Goal: Task Accomplishment & Management: Manage account settings

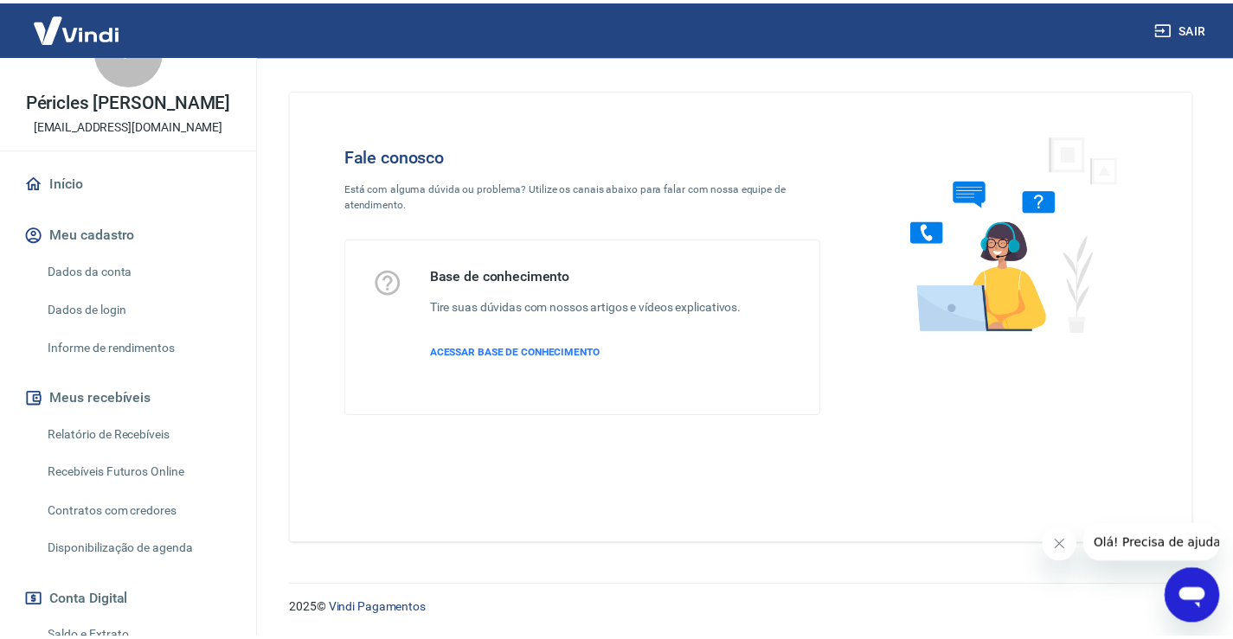
scroll to position [62, 0]
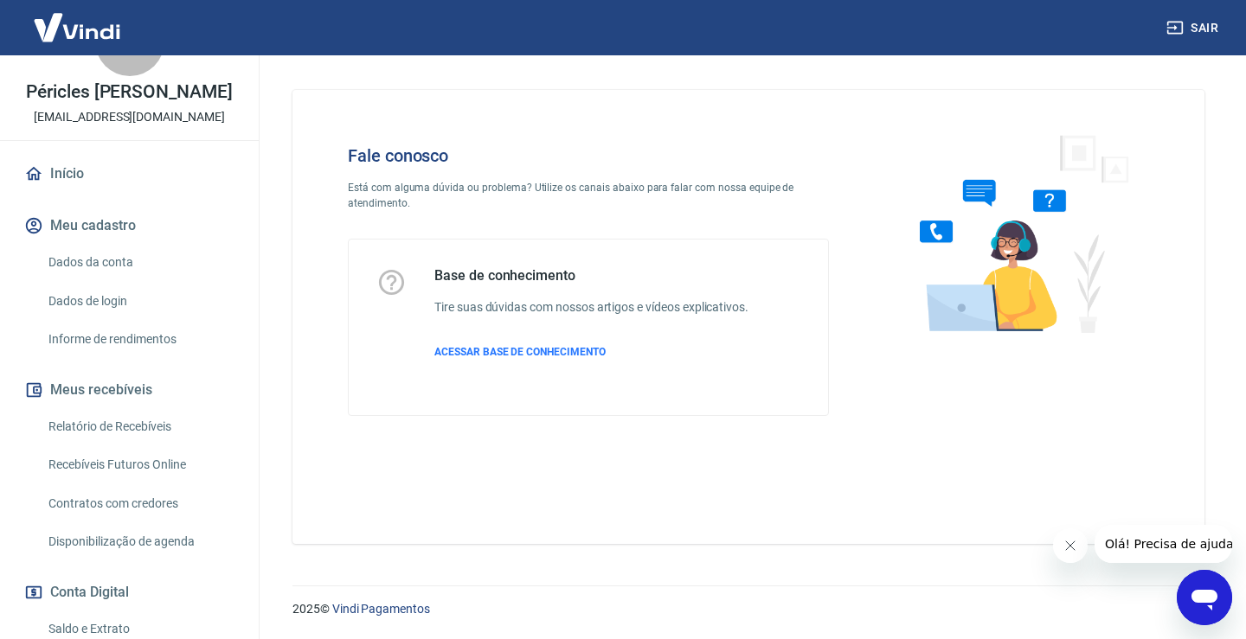
click at [122, 270] on link "Dados da conta" at bounding box center [140, 262] width 196 height 35
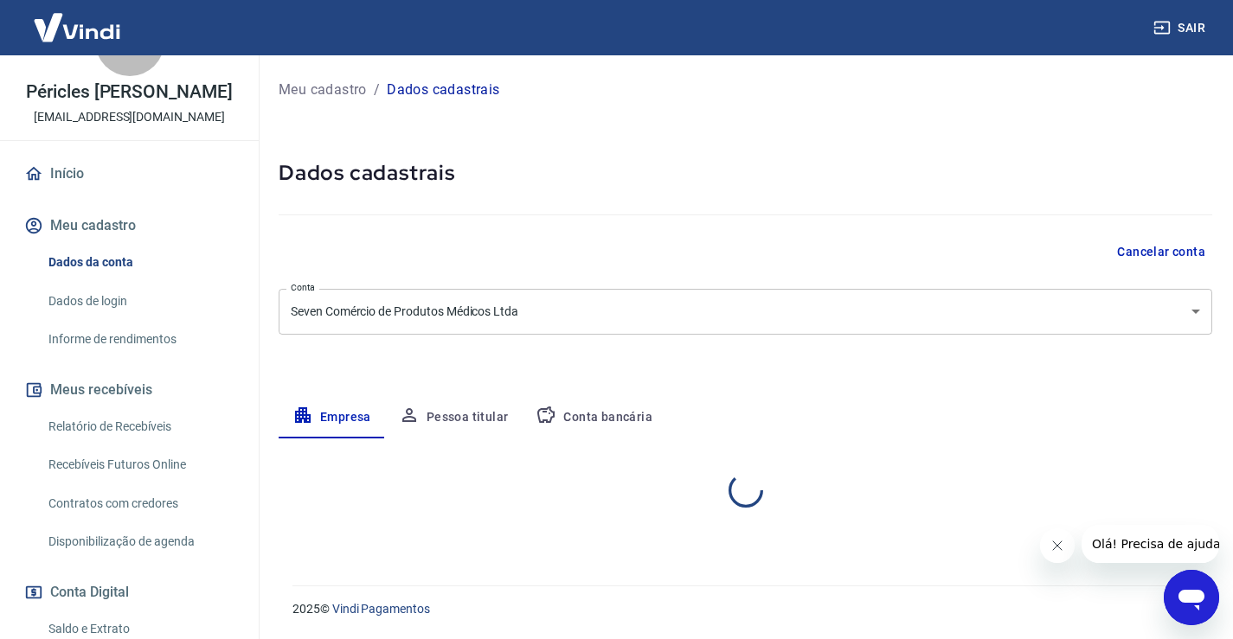
select select "SP"
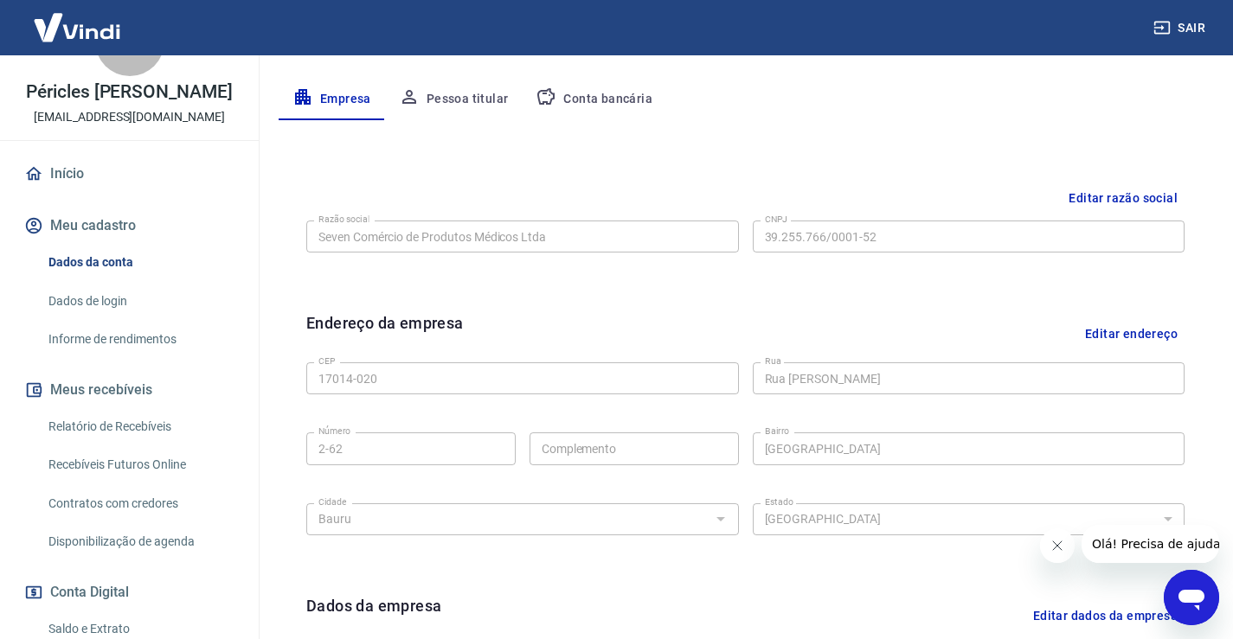
scroll to position [346, 0]
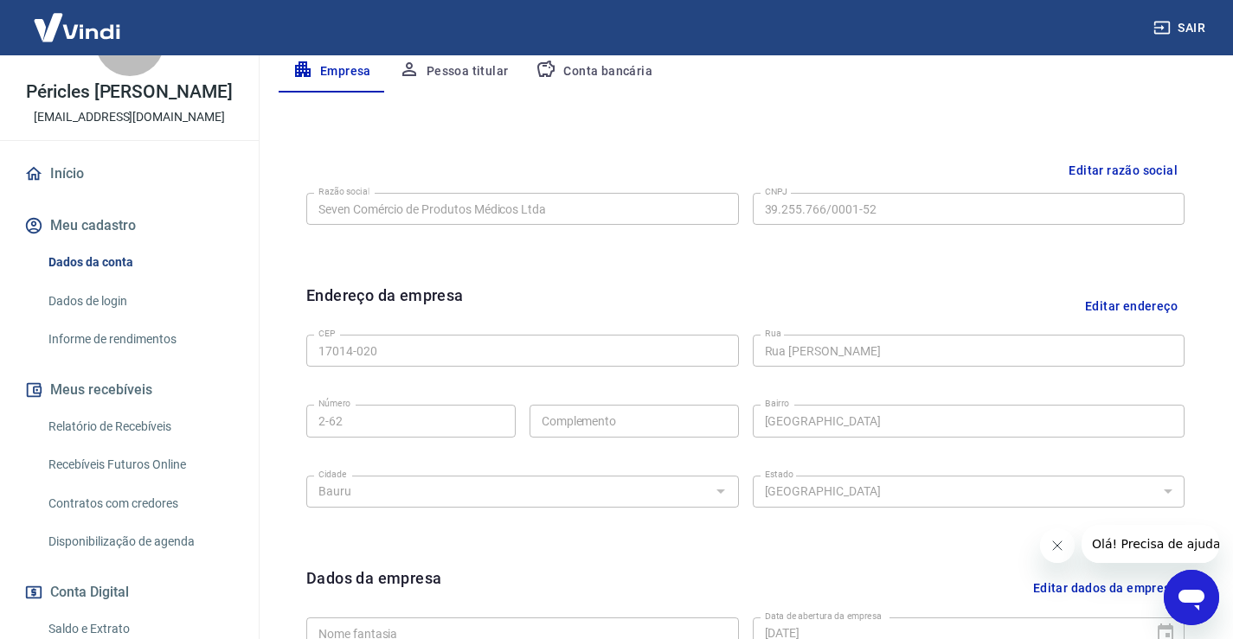
click at [1123, 300] on button "Editar endereço" at bounding box center [1131, 306] width 106 height 44
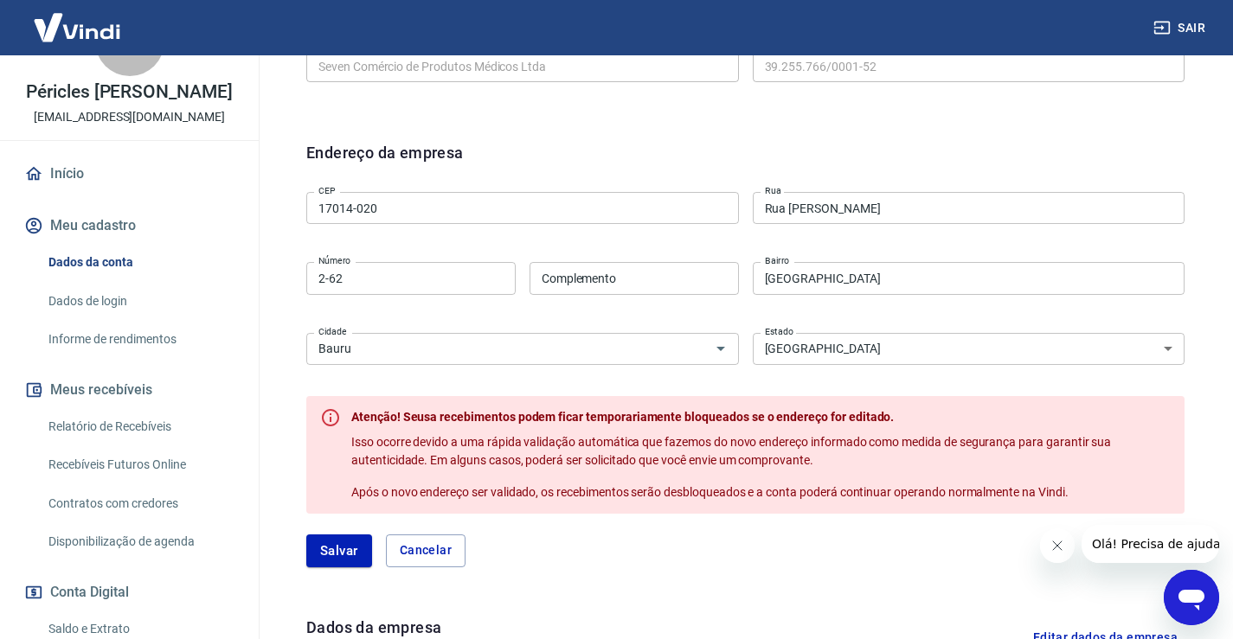
scroll to position [519, 0]
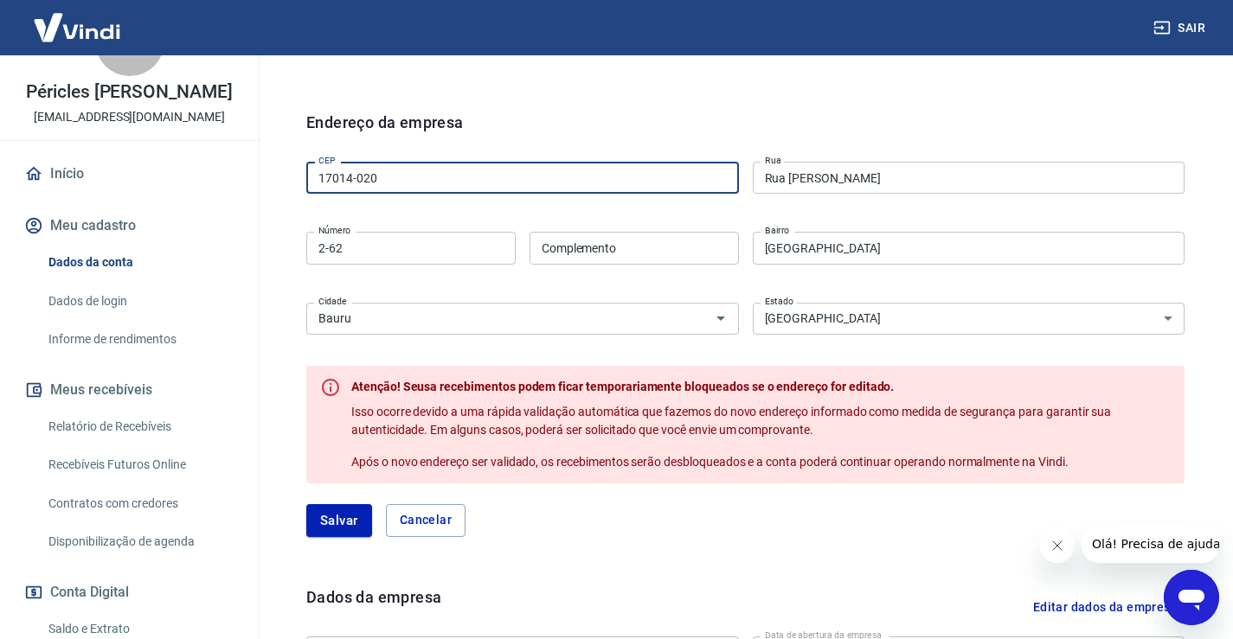
click at [446, 188] on input "17014-020" at bounding box center [522, 178] width 433 height 32
type input "17015-100"
click at [658, 115] on div "Endereço da empresa" at bounding box center [745, 133] width 878 height 44
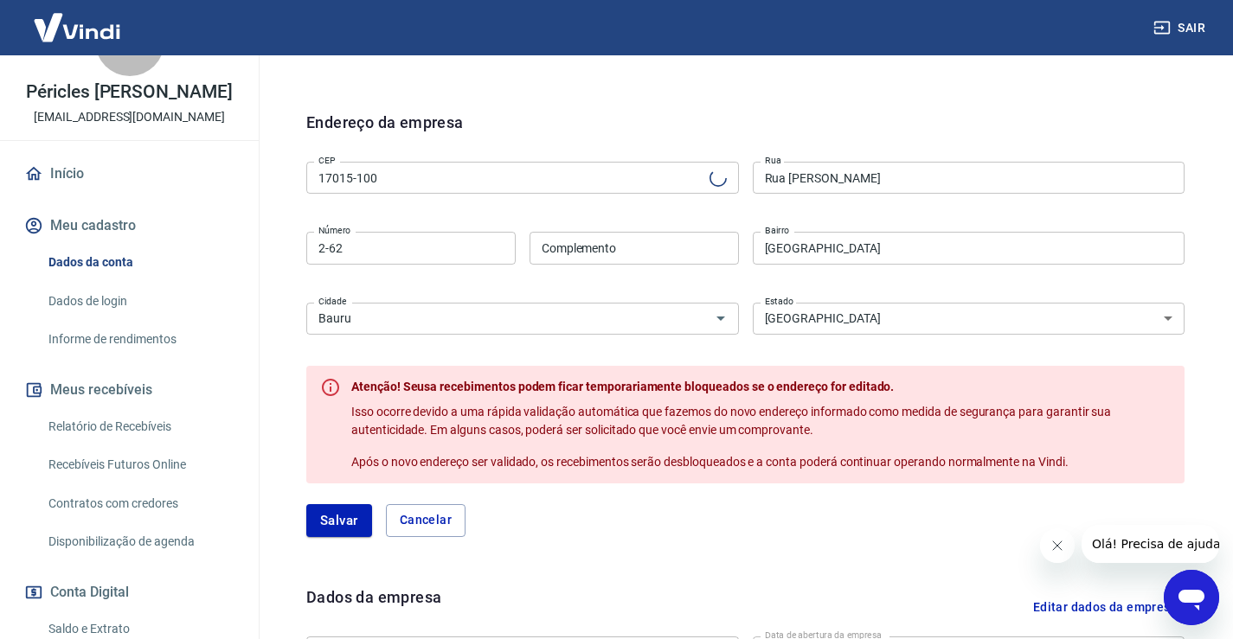
type input "Rua Quintino Bocaiúva"
type input "Centro"
click at [375, 246] on input "2-62" at bounding box center [410, 248] width 209 height 32
type input "2"
type input "3-85"
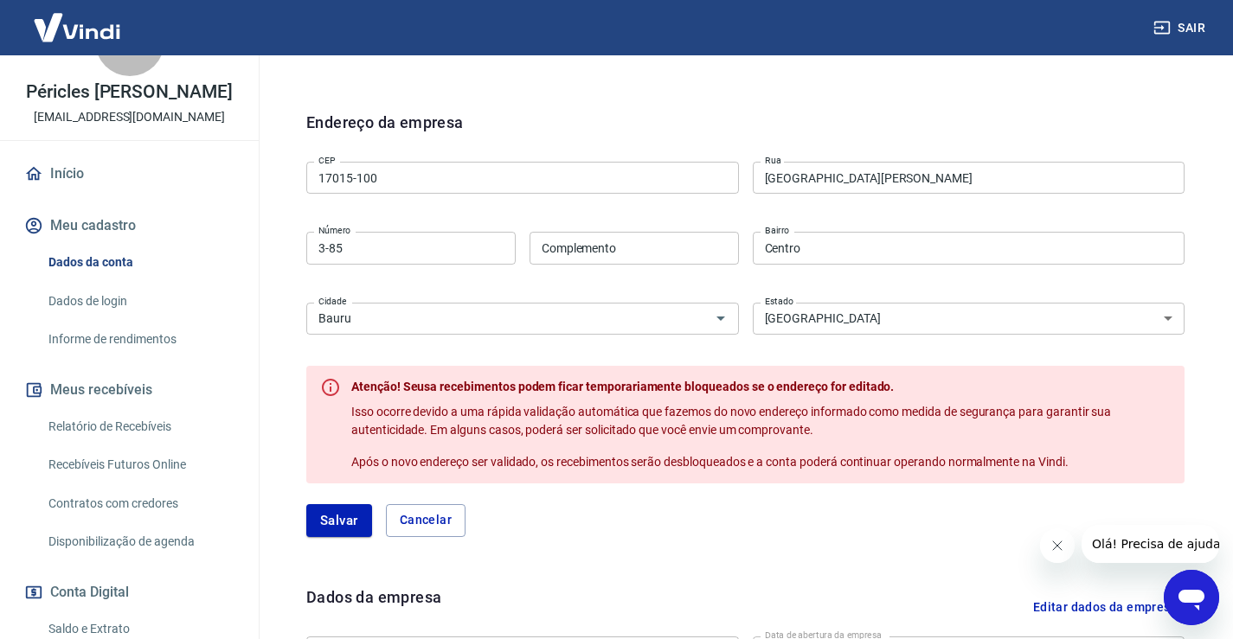
click at [340, 527] on button "Salvar" at bounding box center [339, 520] width 66 height 33
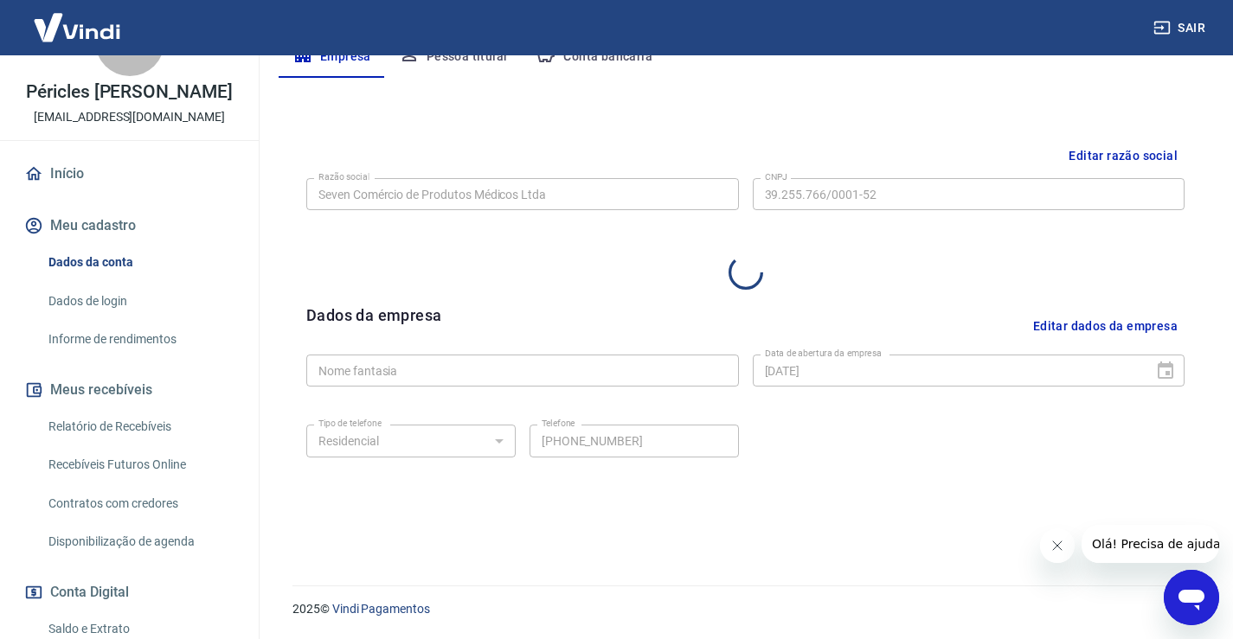
select select "SP"
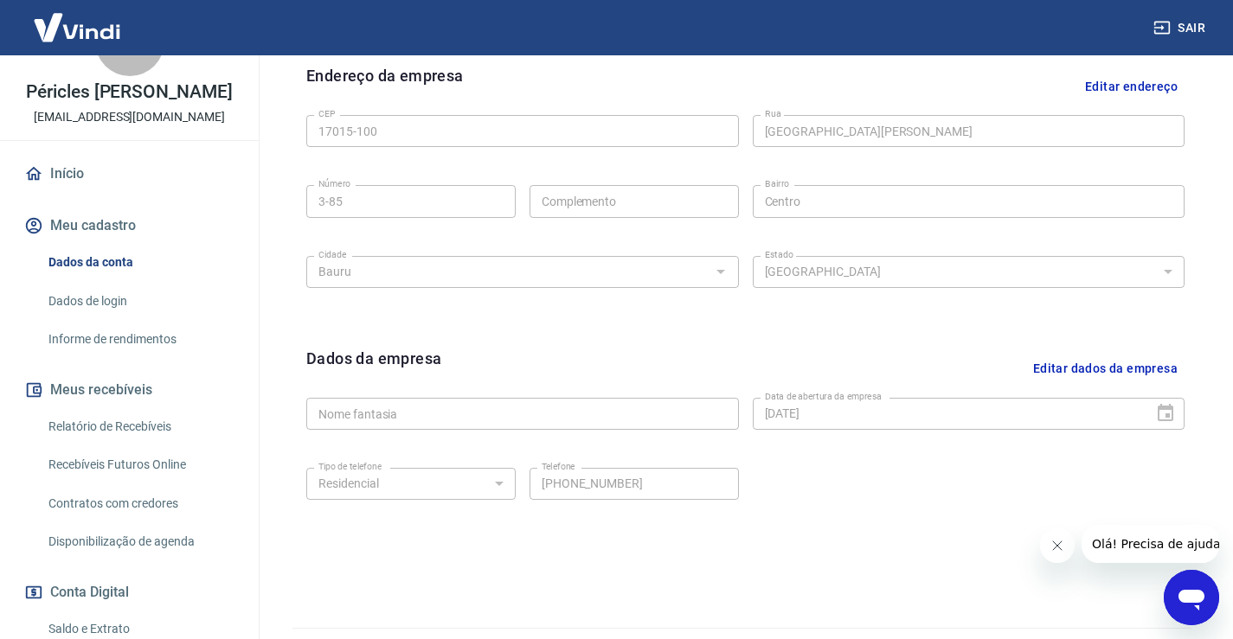
scroll to position [606, 0]
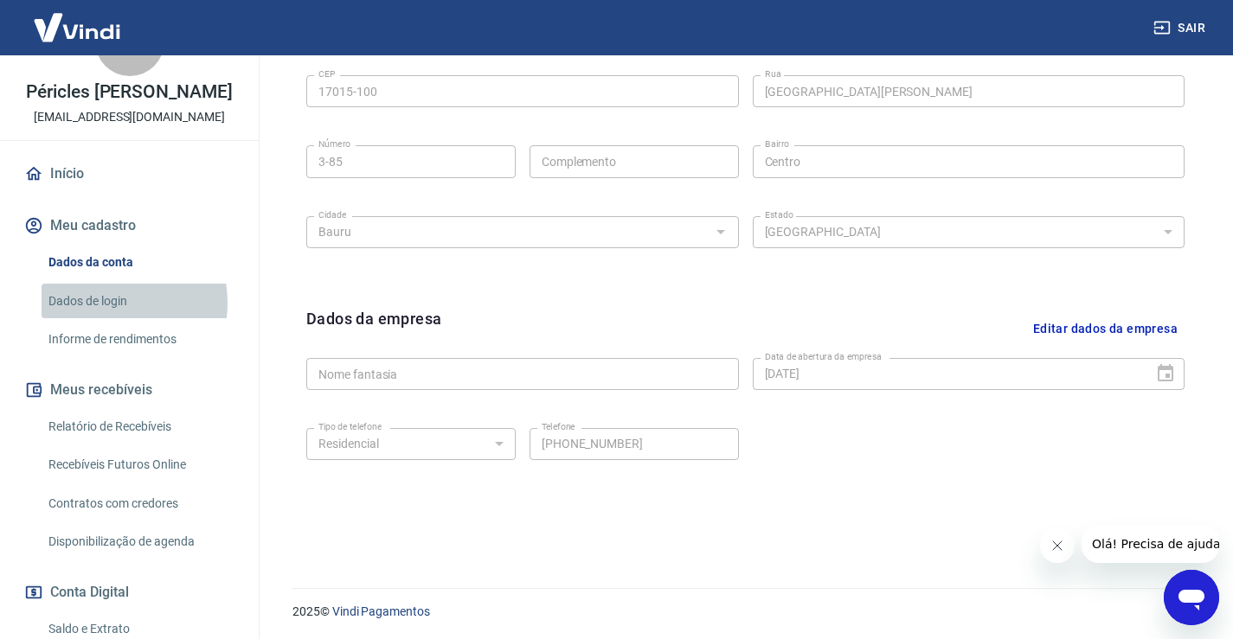
click at [98, 319] on link "Dados de login" at bounding box center [140, 301] width 196 height 35
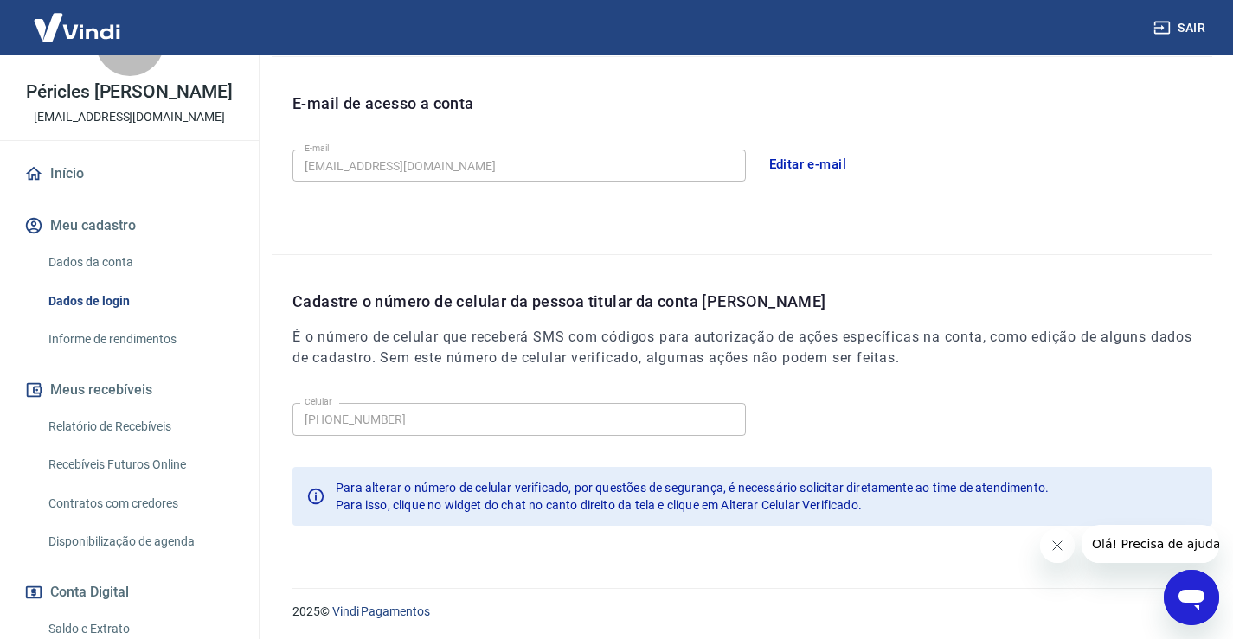
scroll to position [469, 0]
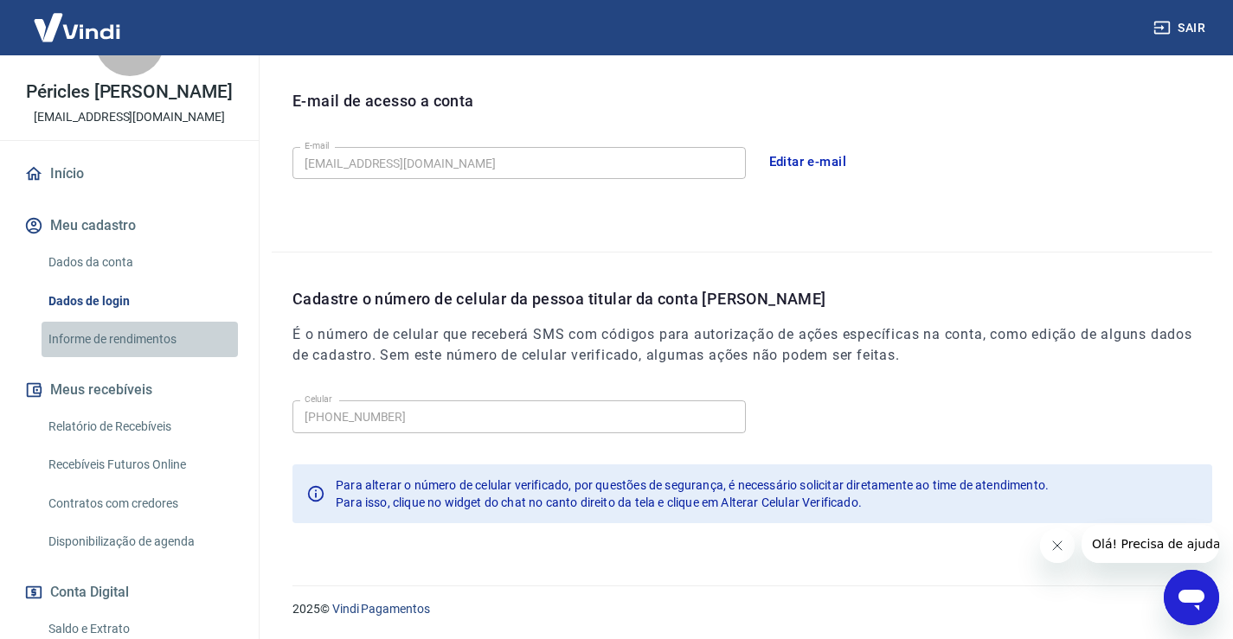
click at [154, 357] on link "Informe de rendimentos" at bounding box center [140, 339] width 196 height 35
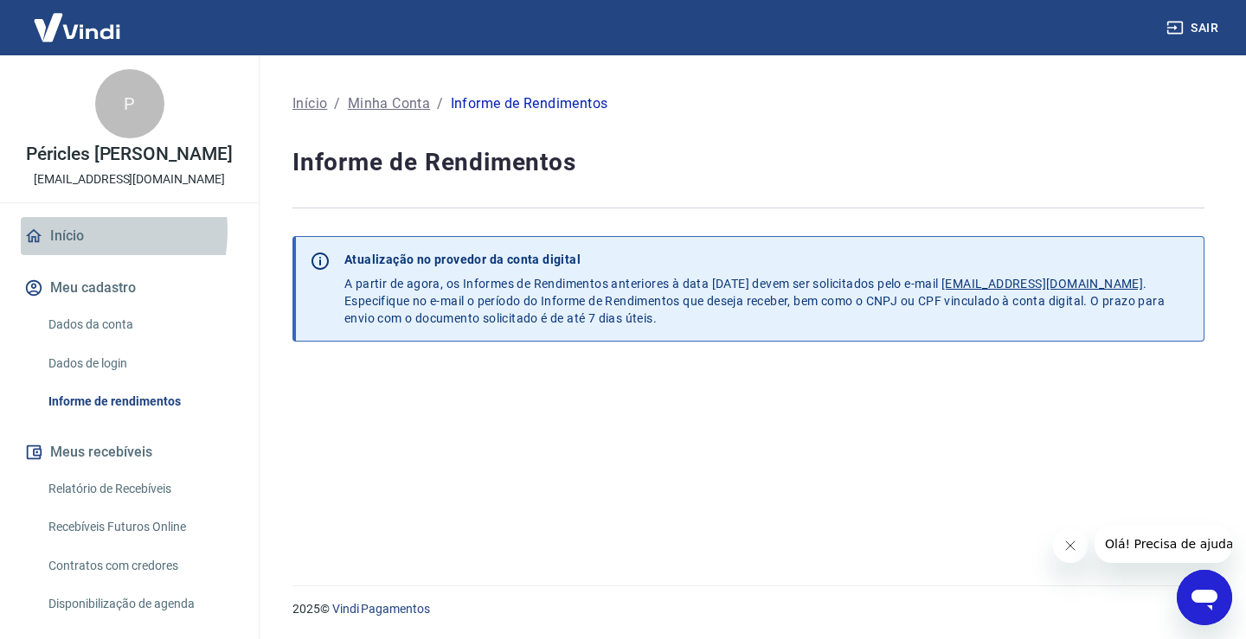
click at [63, 249] on link "Início" at bounding box center [129, 236] width 217 height 38
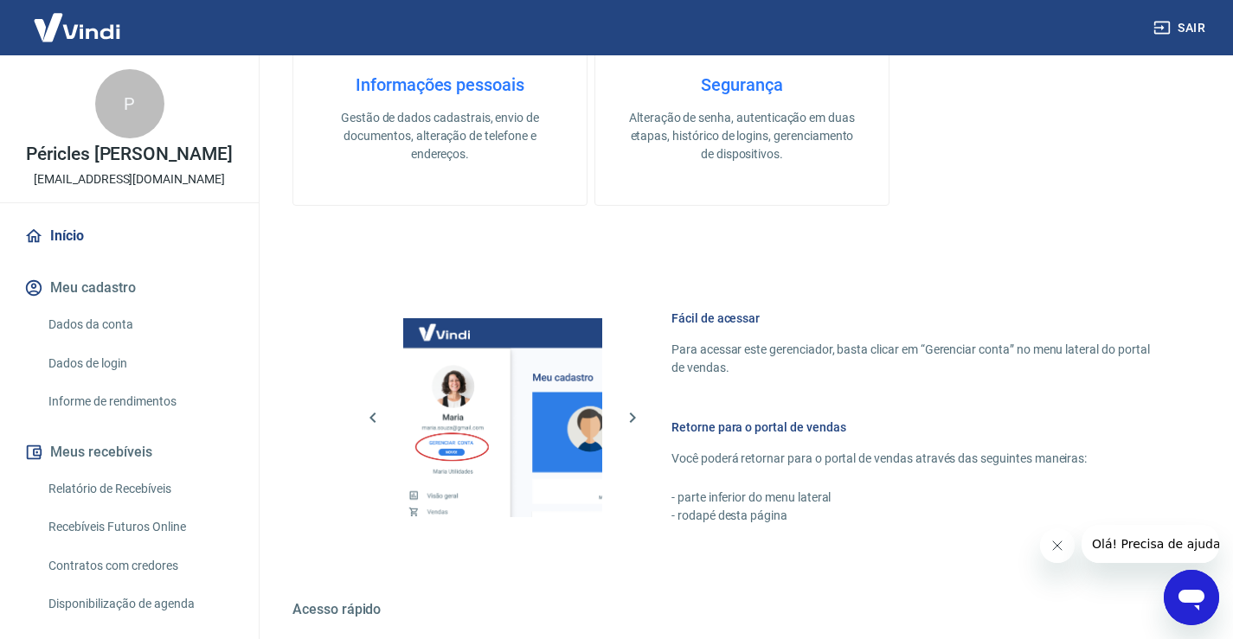
scroll to position [744, 0]
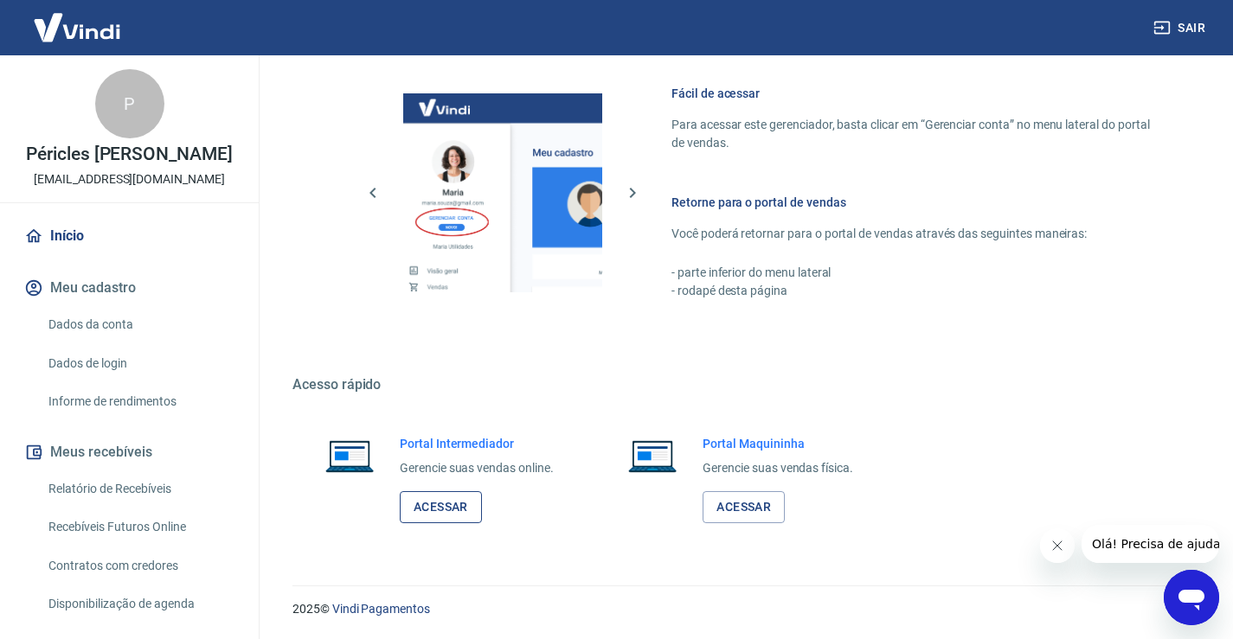
click at [435, 511] on link "Acessar" at bounding box center [441, 507] width 82 height 32
